Goal: Transaction & Acquisition: Purchase product/service

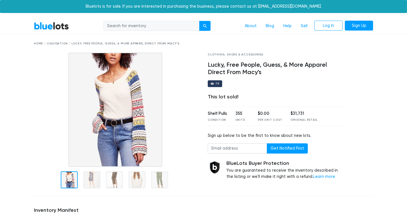
click at [61, 28] on link "BlueLots" at bounding box center [51, 26] width 35 height 8
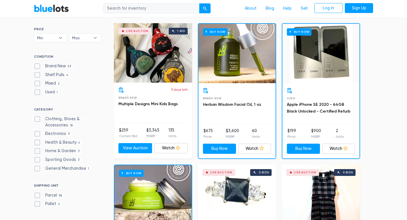
scroll to position [166, 0]
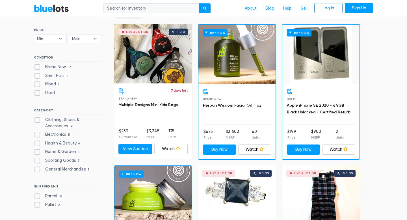
click at [38, 121] on label "Clothing, Shoes & Accessories 36" at bounding box center [68, 123] width 68 height 12
click at [38, 121] on Accessories"] "Clothing, Shoes & Accessories 36" at bounding box center [36, 119] width 4 height 4
checkbox Accessories"] "true"
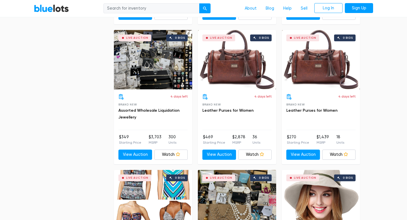
scroll to position [1697, 0]
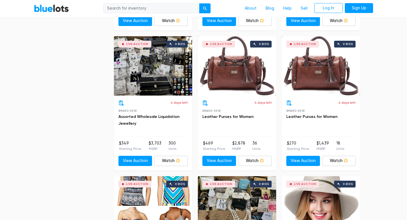
click at [145, 70] on div "Live Auction 0 bids" at bounding box center [153, 65] width 78 height 59
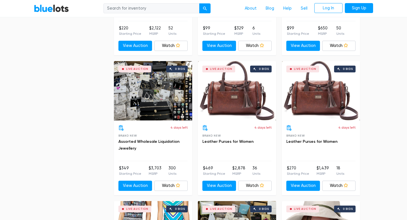
scroll to position [1674, 0]
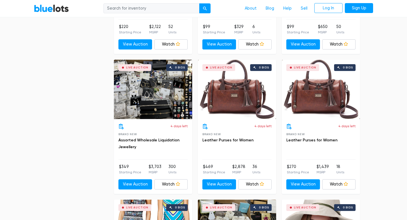
click at [150, 105] on div "Live Auction 0 bids" at bounding box center [153, 89] width 78 height 59
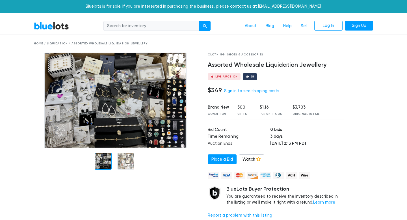
click at [149, 108] on img at bounding box center [115, 101] width 143 height 96
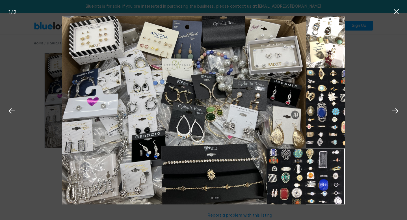
click at [46, 117] on div "1 / 2" at bounding box center [203, 110] width 407 height 220
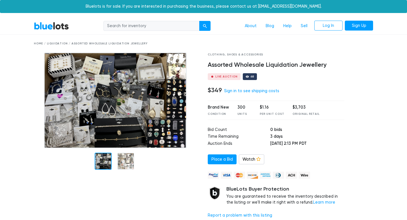
click at [151, 118] on img at bounding box center [115, 101] width 143 height 96
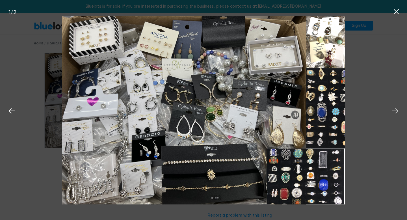
click at [397, 110] on icon at bounding box center [395, 110] width 6 height 5
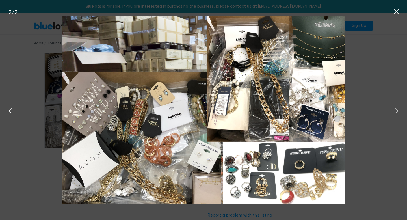
click at [397, 110] on icon at bounding box center [395, 110] width 6 height 5
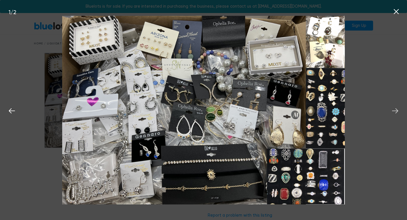
click at [396, 111] on icon at bounding box center [395, 110] width 6 height 5
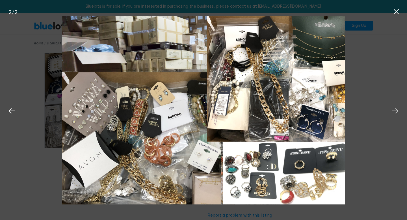
click at [396, 111] on icon at bounding box center [395, 110] width 6 height 5
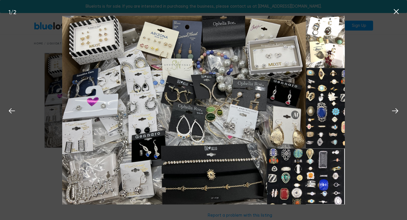
click at [398, 14] on icon at bounding box center [396, 11] width 8 height 8
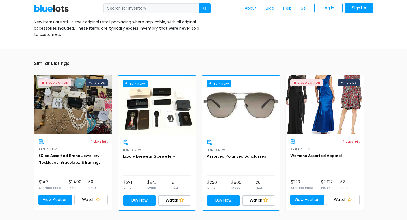
scroll to position [406, 0]
